Goal: Transaction & Acquisition: Obtain resource

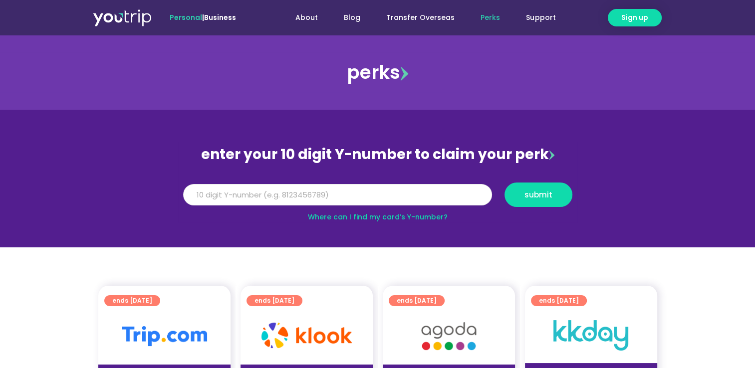
click at [292, 190] on input "Y Number" at bounding box center [337, 195] width 309 height 22
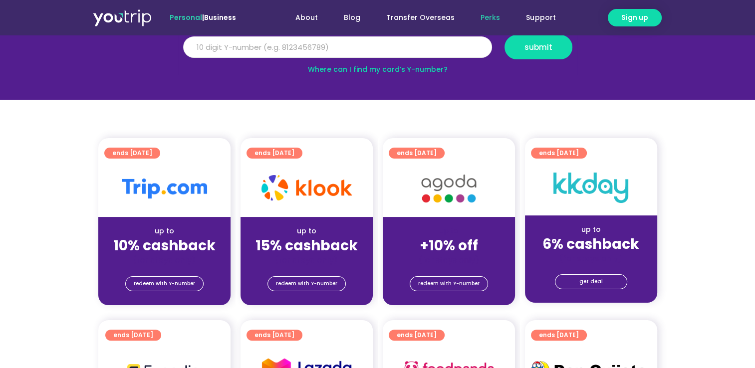
scroll to position [147, 0]
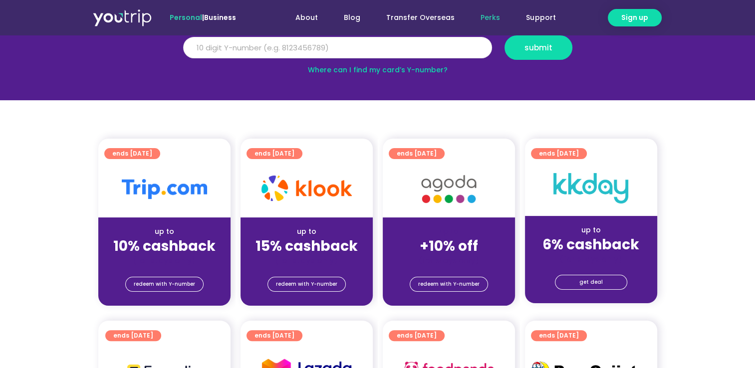
click at [300, 49] on input "Y Number" at bounding box center [337, 48] width 309 height 22
type input "8184302871"
click at [537, 47] on span "submit" at bounding box center [539, 47] width 28 height 7
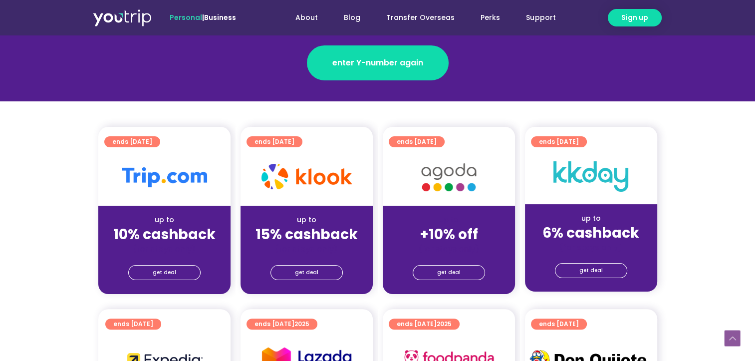
scroll to position [198, 0]
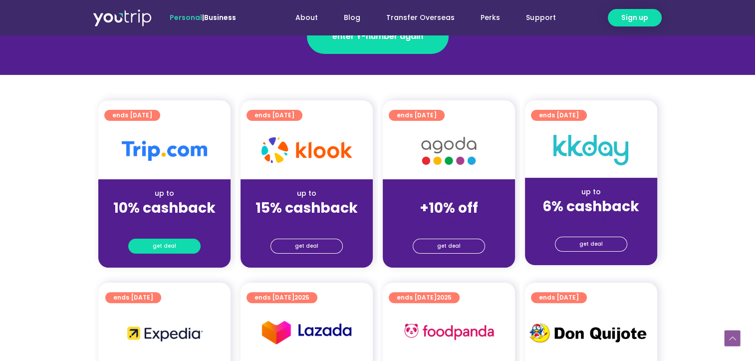
click at [174, 244] on span "get deal" at bounding box center [164, 246] width 23 height 14
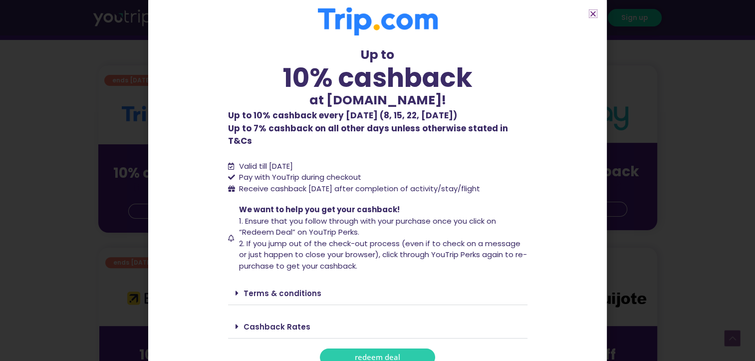
scroll to position [211, 0]
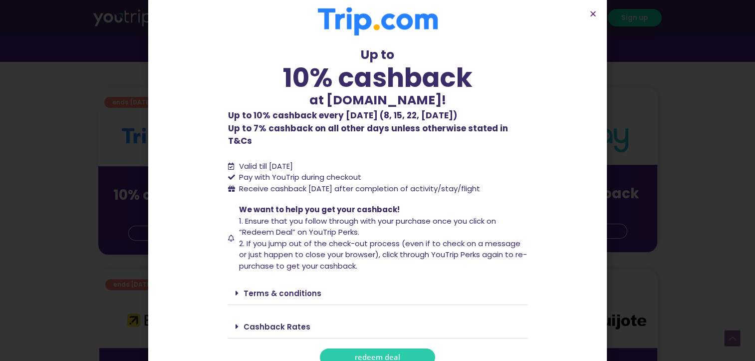
click at [236, 323] on span at bounding box center [240, 327] width 8 height 8
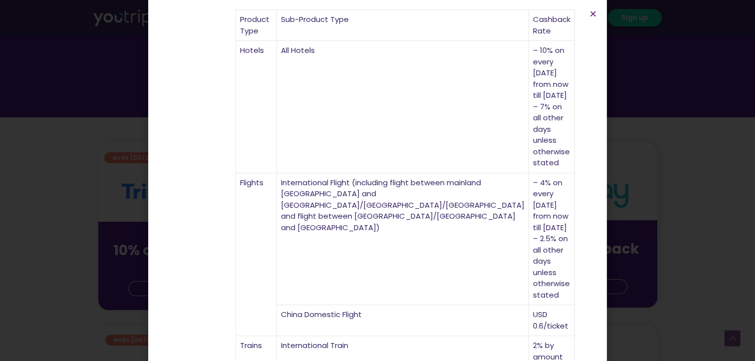
scroll to position [376, 0]
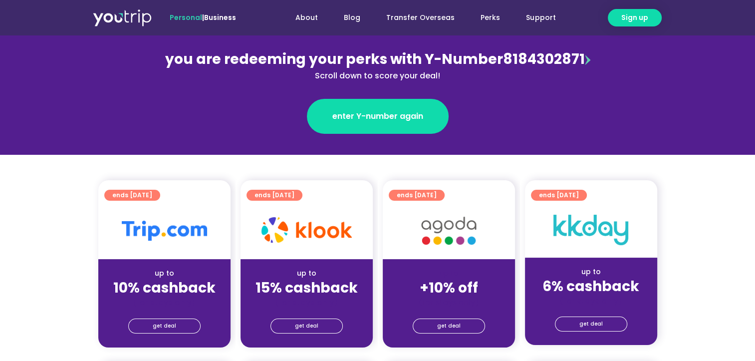
scroll to position [135, 0]
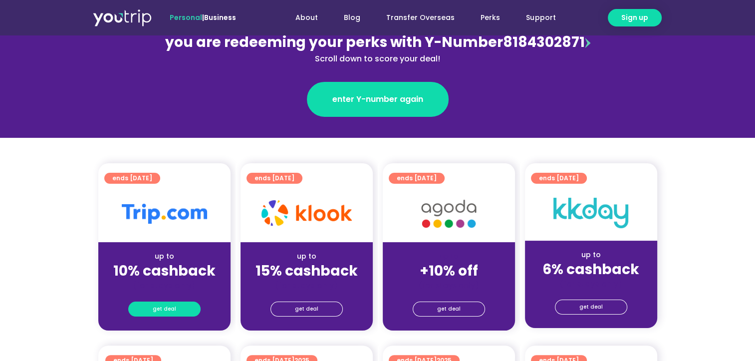
click at [168, 306] on span "get deal" at bounding box center [164, 309] width 23 height 14
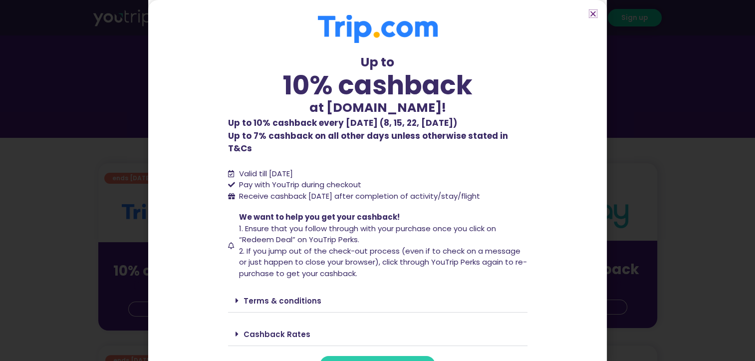
scroll to position [7, 0]
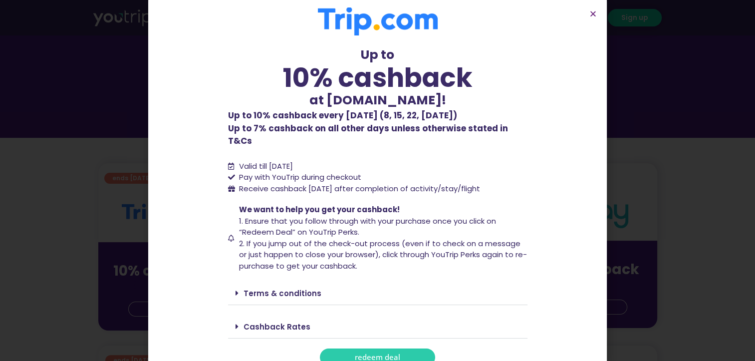
click at [363, 353] on span "redeem deal" at bounding box center [377, 356] width 45 height 7
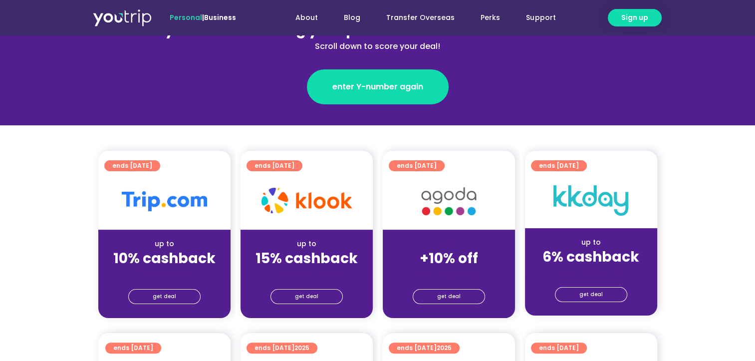
scroll to position [148, 0]
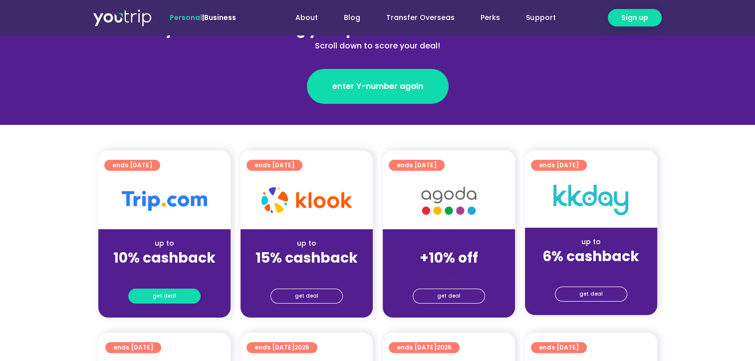
click at [169, 292] on span "get deal" at bounding box center [164, 296] width 23 height 14
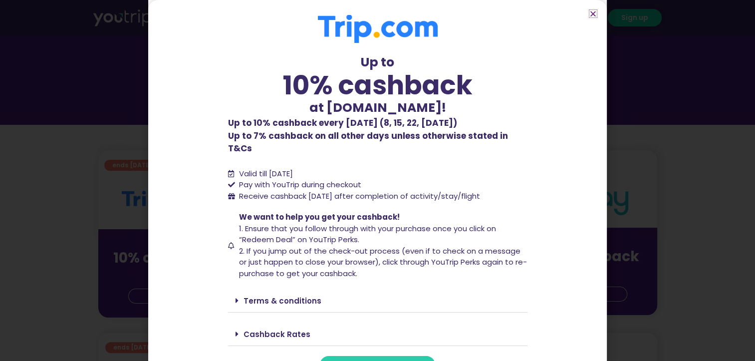
scroll to position [7, 0]
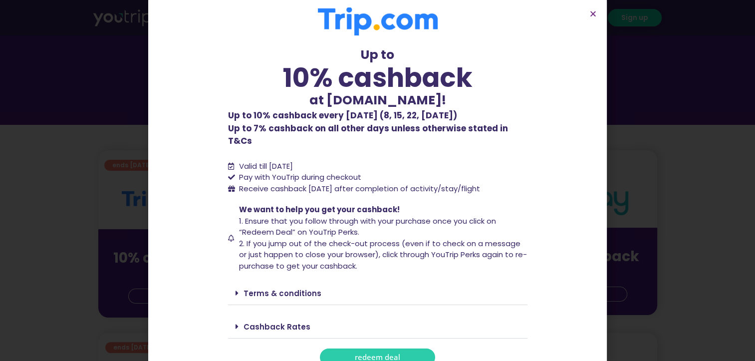
click at [349, 350] on link "redeem deal" at bounding box center [377, 356] width 115 height 17
